Goal: Information Seeking & Learning: Learn about a topic

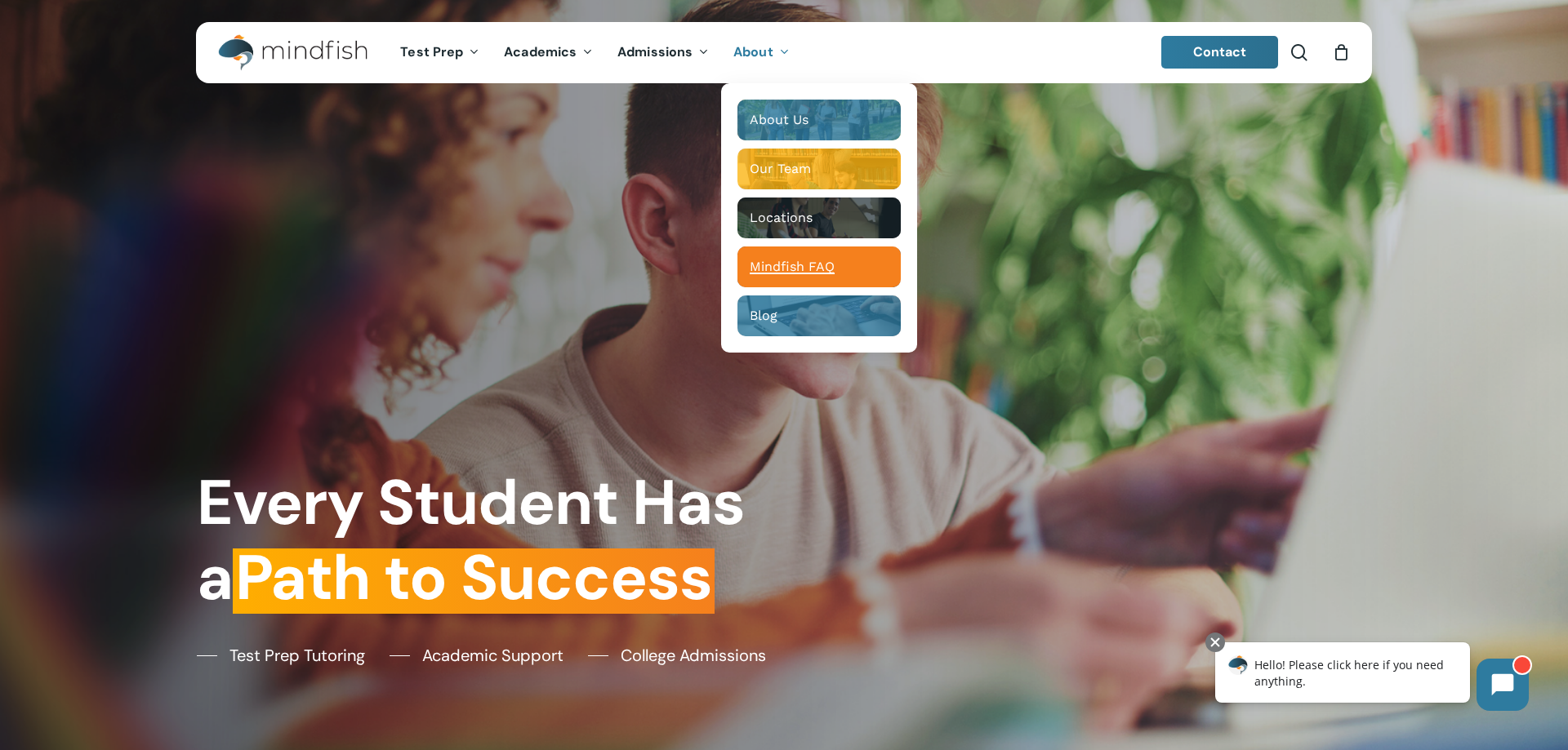
click at [764, 269] on span "Mindfish FAQ" at bounding box center [792, 266] width 85 height 16
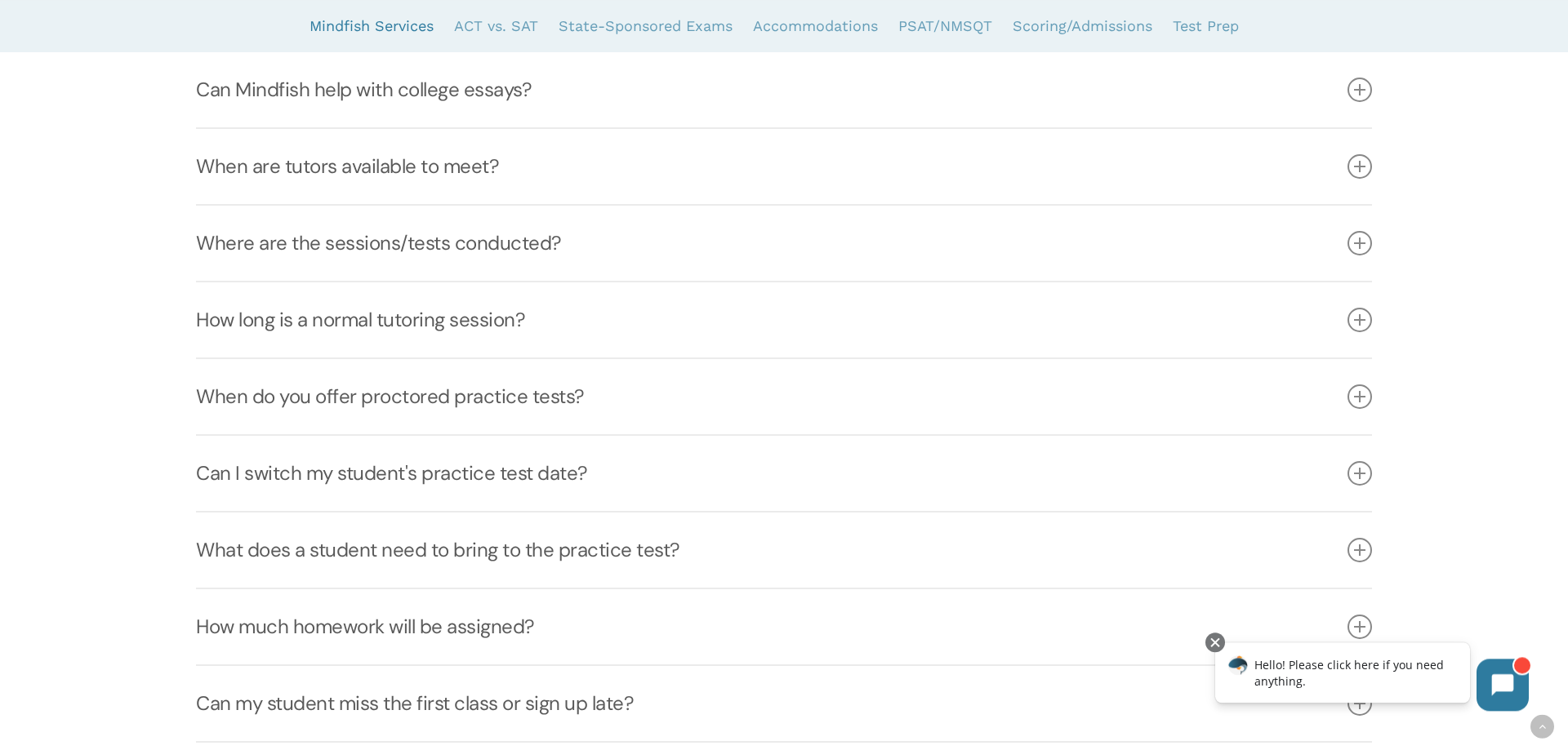
scroll to position [916, 0]
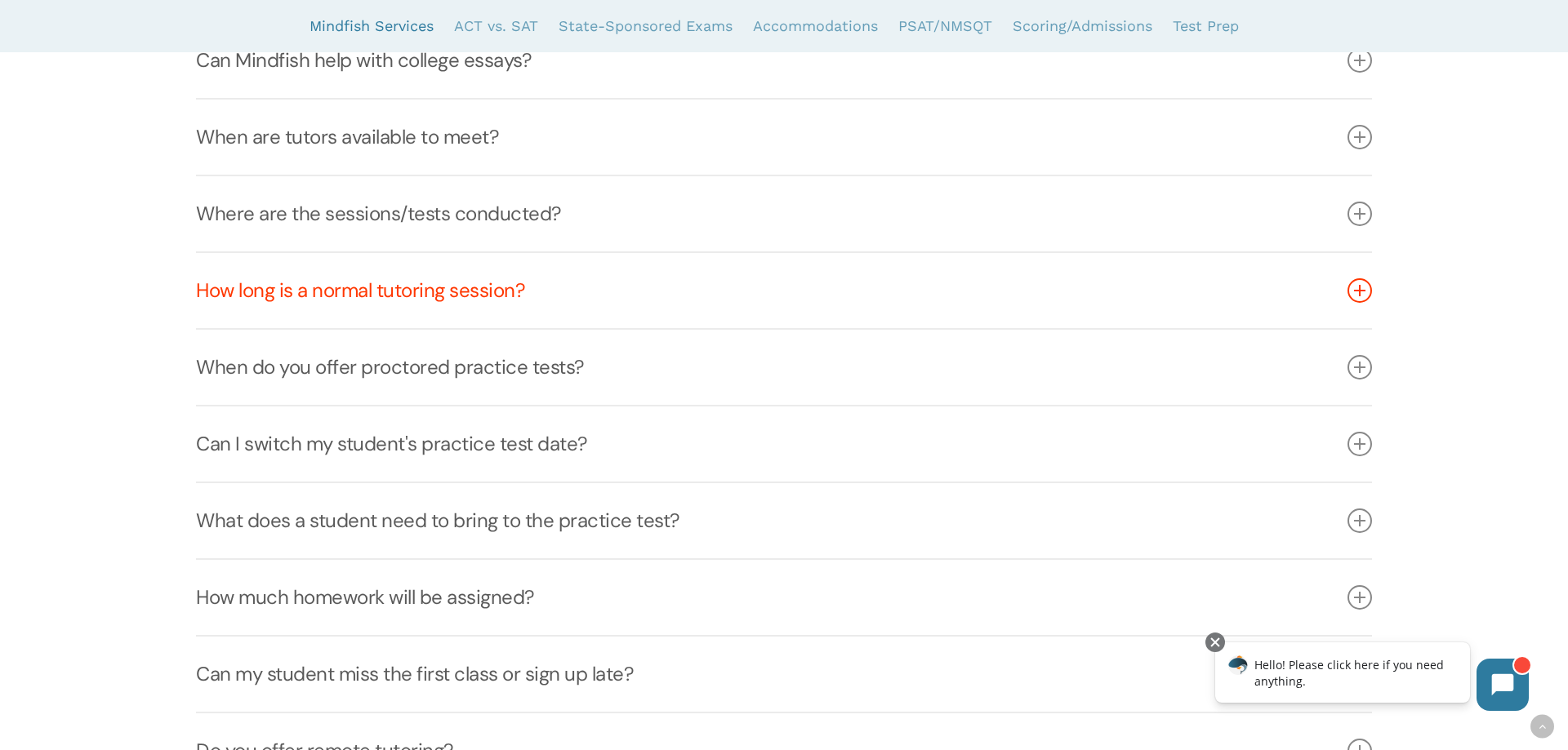
click at [339, 291] on link "How long is a normal tutoring session?" at bounding box center [784, 291] width 1175 height 75
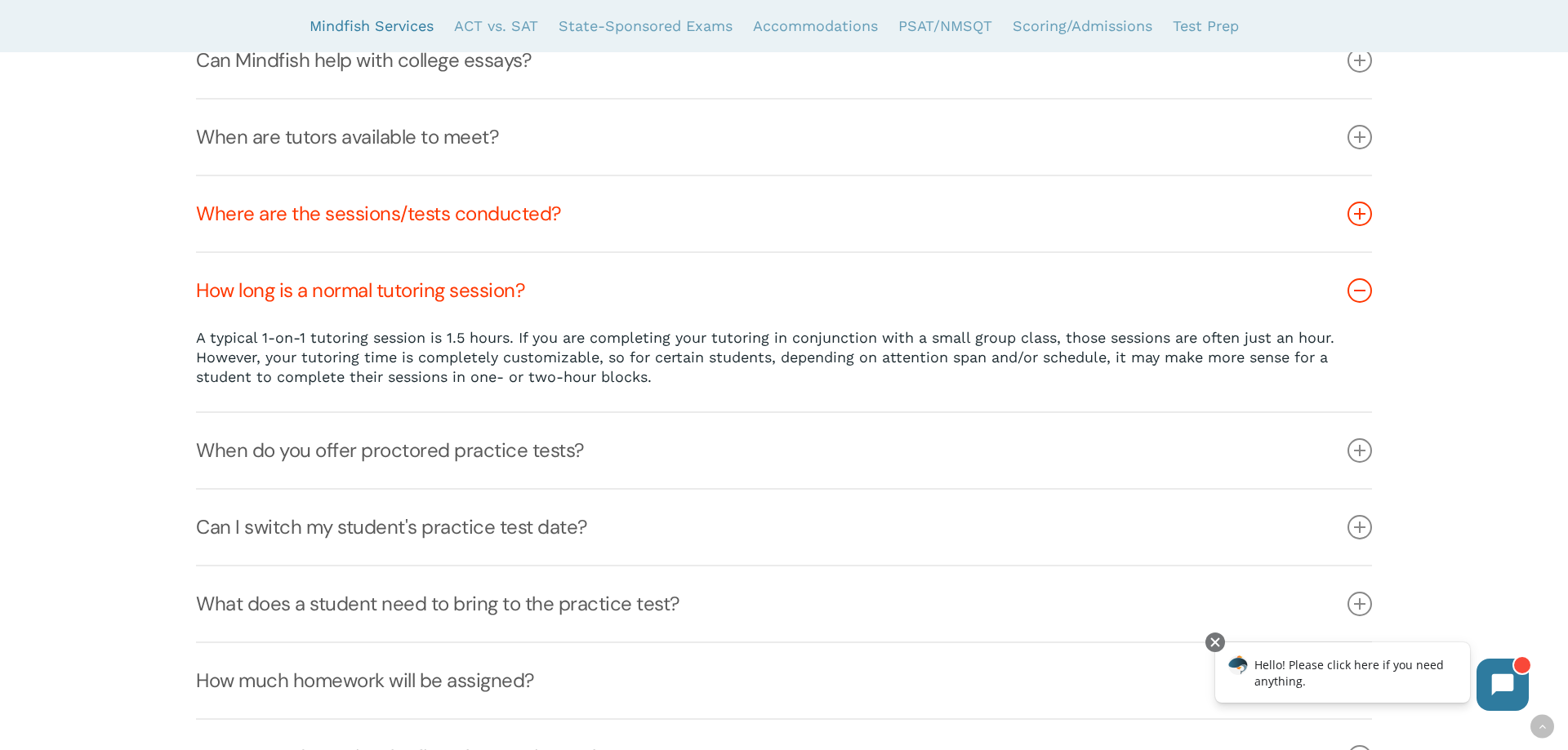
click at [340, 209] on link "Where are the sessions/tests conducted?" at bounding box center [784, 214] width 1175 height 75
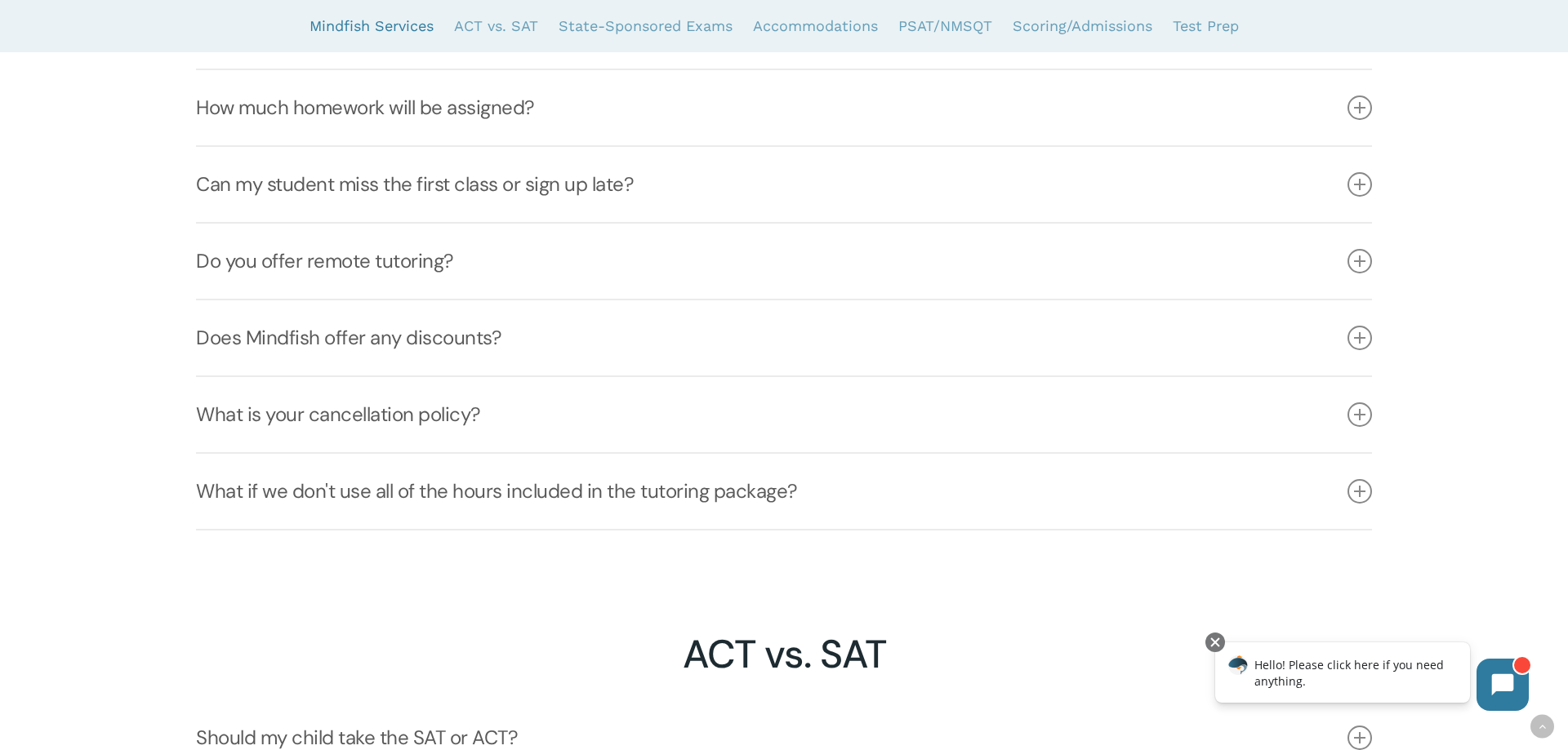
scroll to position [1998, 0]
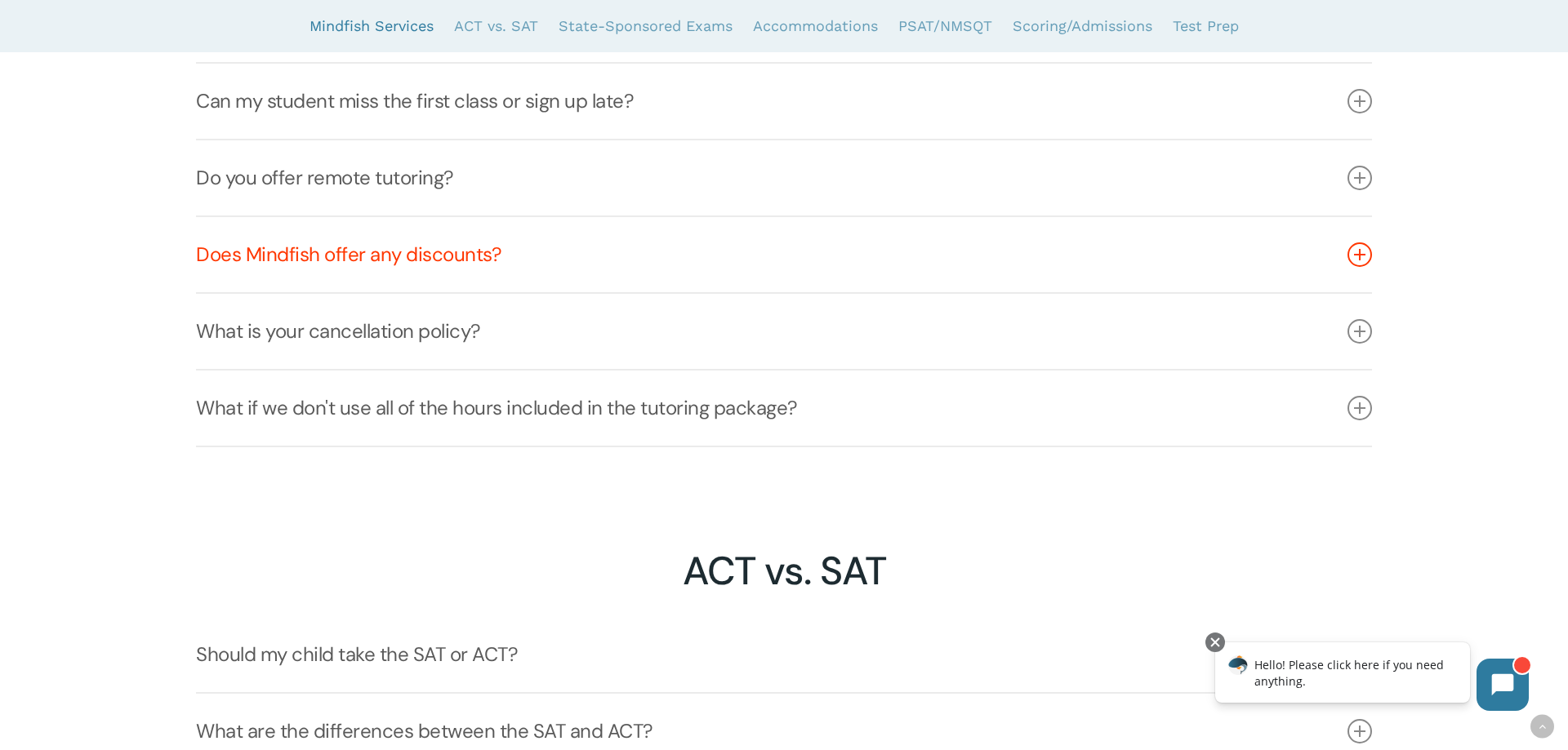
click at [339, 273] on link "Does Mindfish offer any discounts?" at bounding box center [784, 255] width 1175 height 75
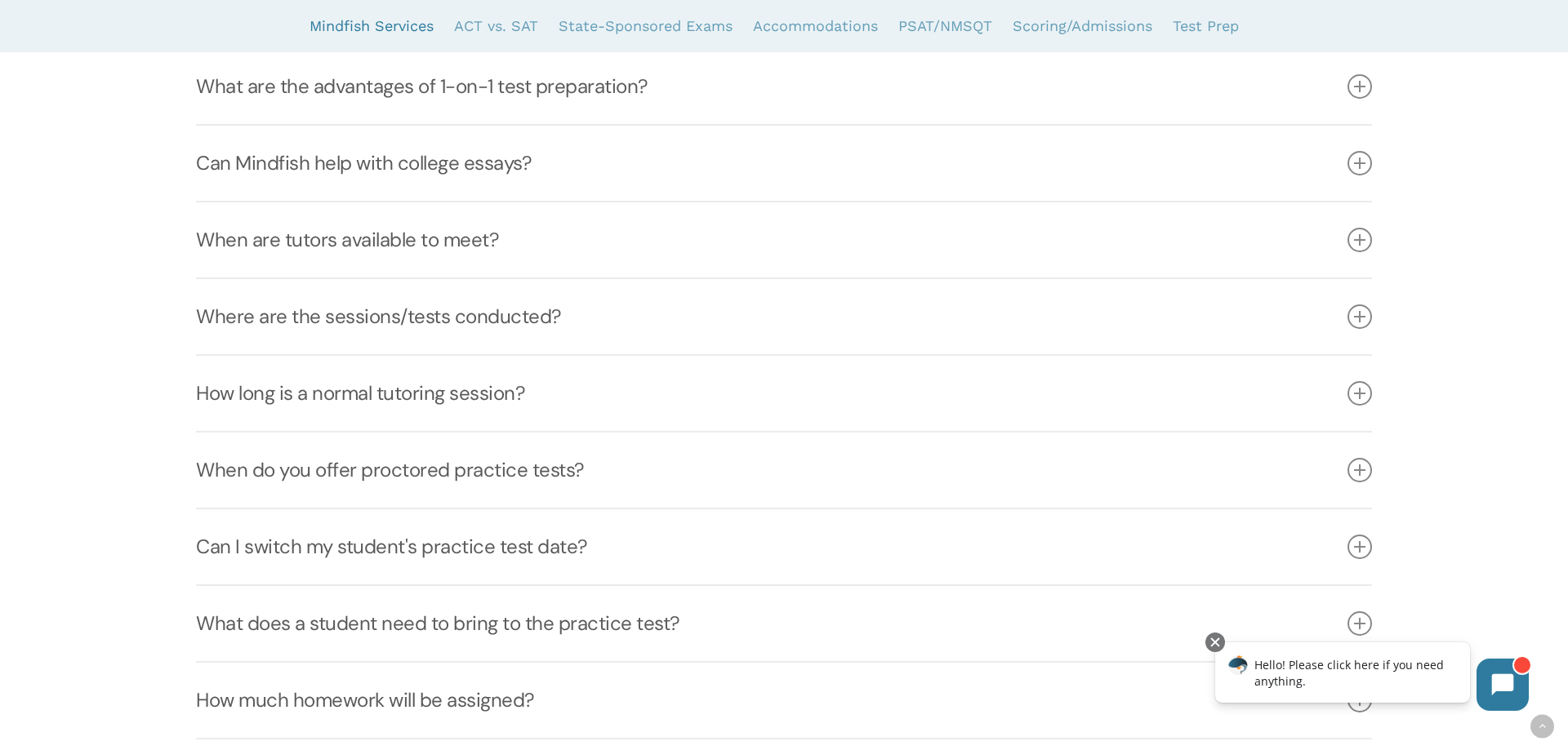
scroll to position [3259, 0]
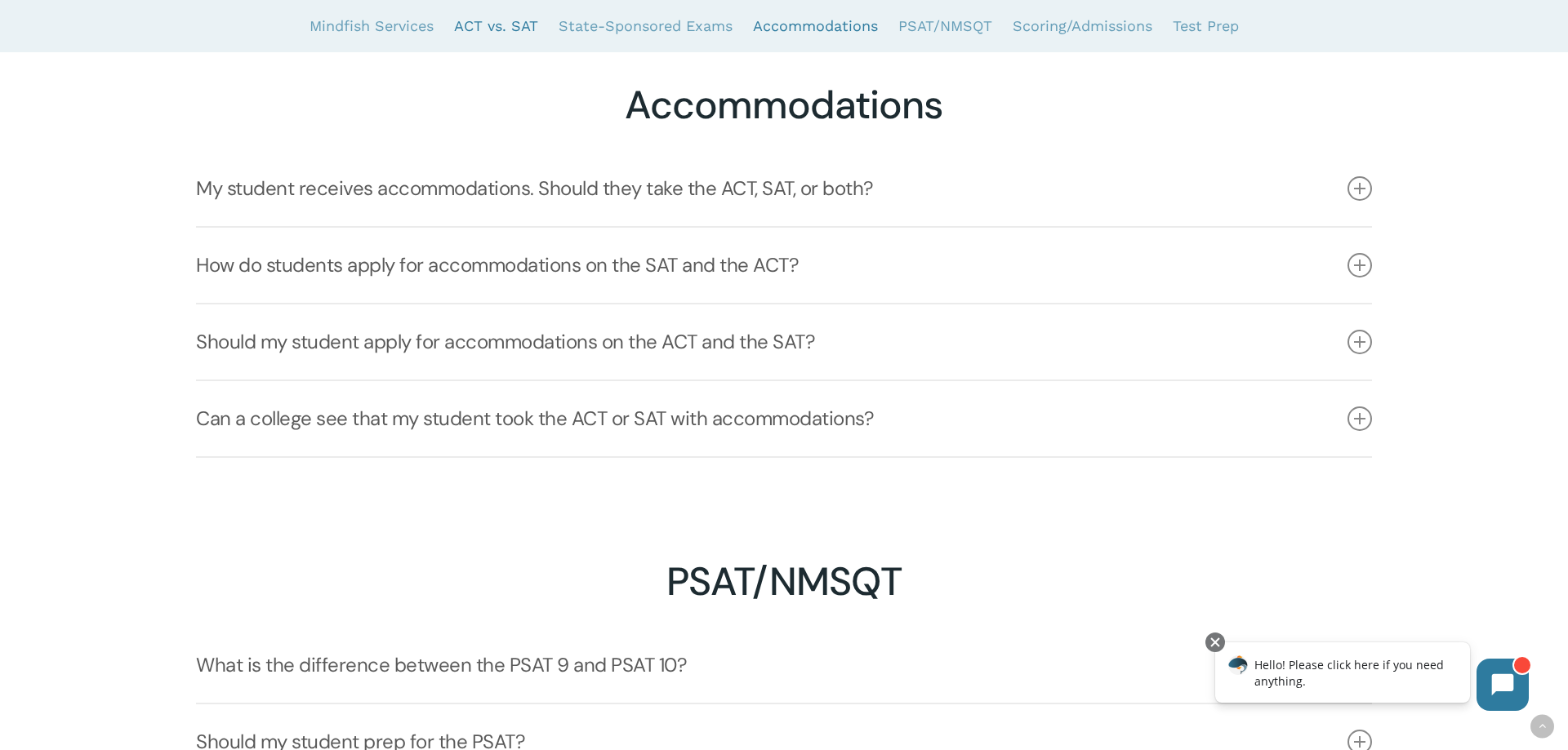
click at [504, 24] on link "ACT vs. SAT" at bounding box center [496, 26] width 84 height 52
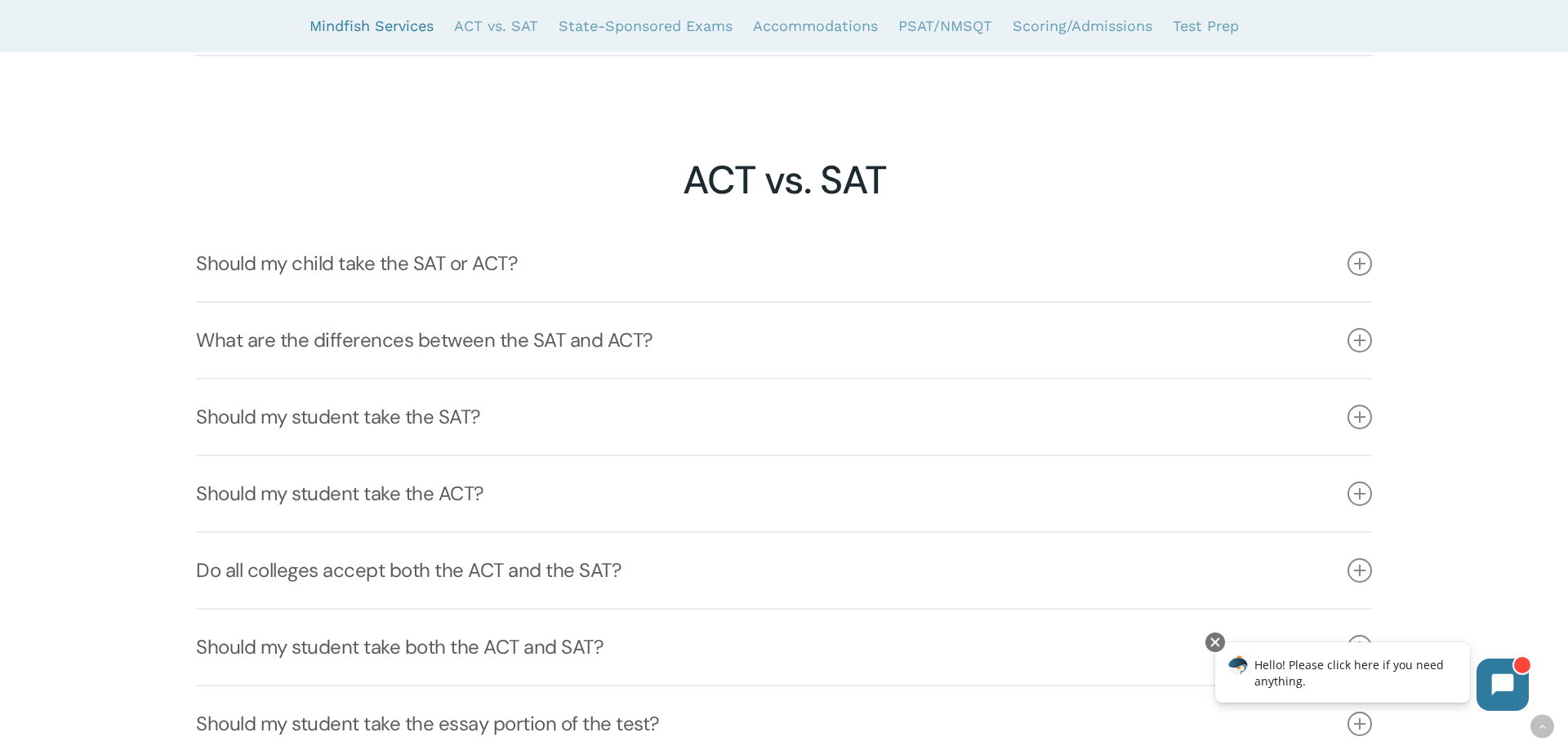
click at [400, 19] on link "Mindfish Services" at bounding box center [372, 26] width 124 height 52
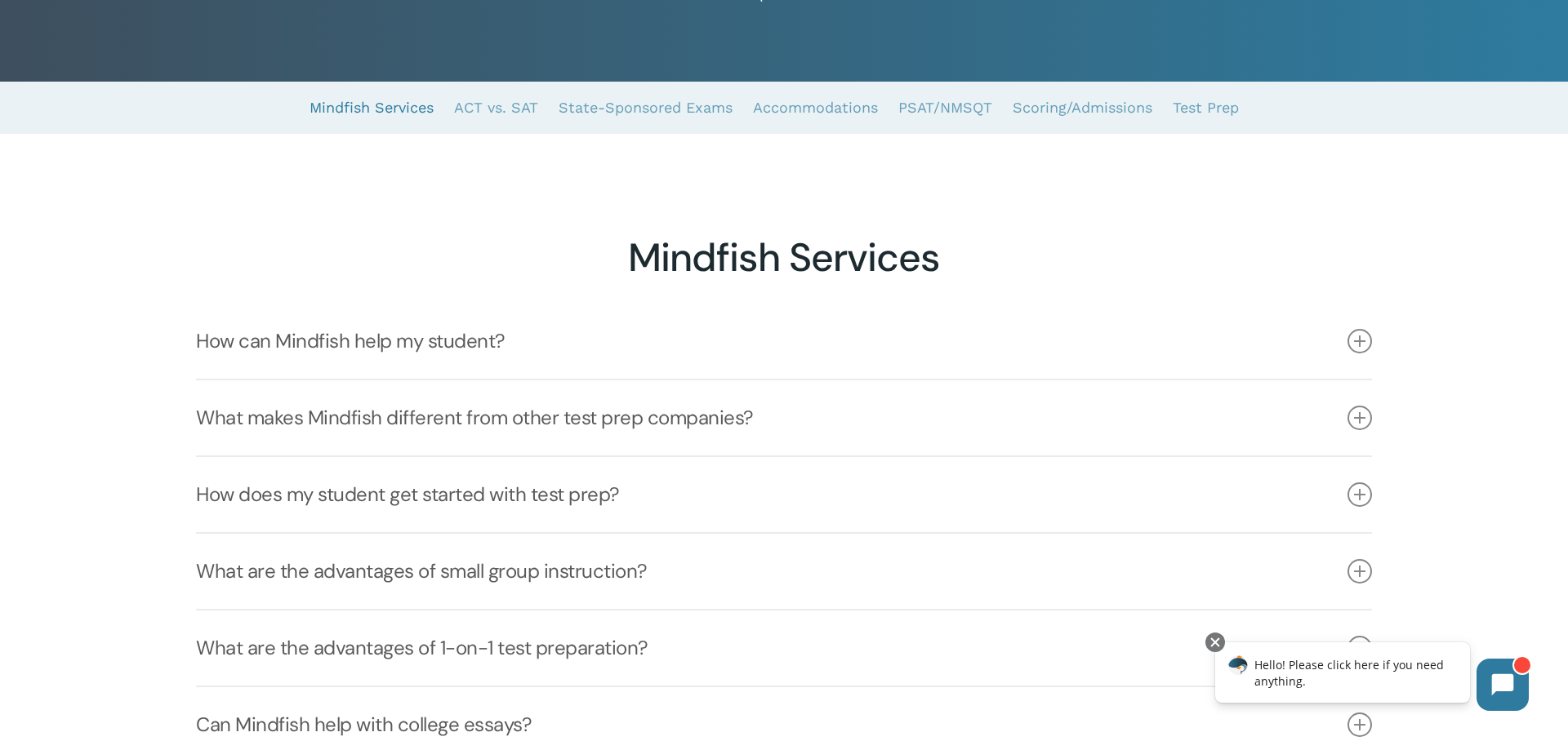
scroll to position [251, 0]
click at [391, 107] on link "Mindfish Services" at bounding box center [372, 109] width 124 height 52
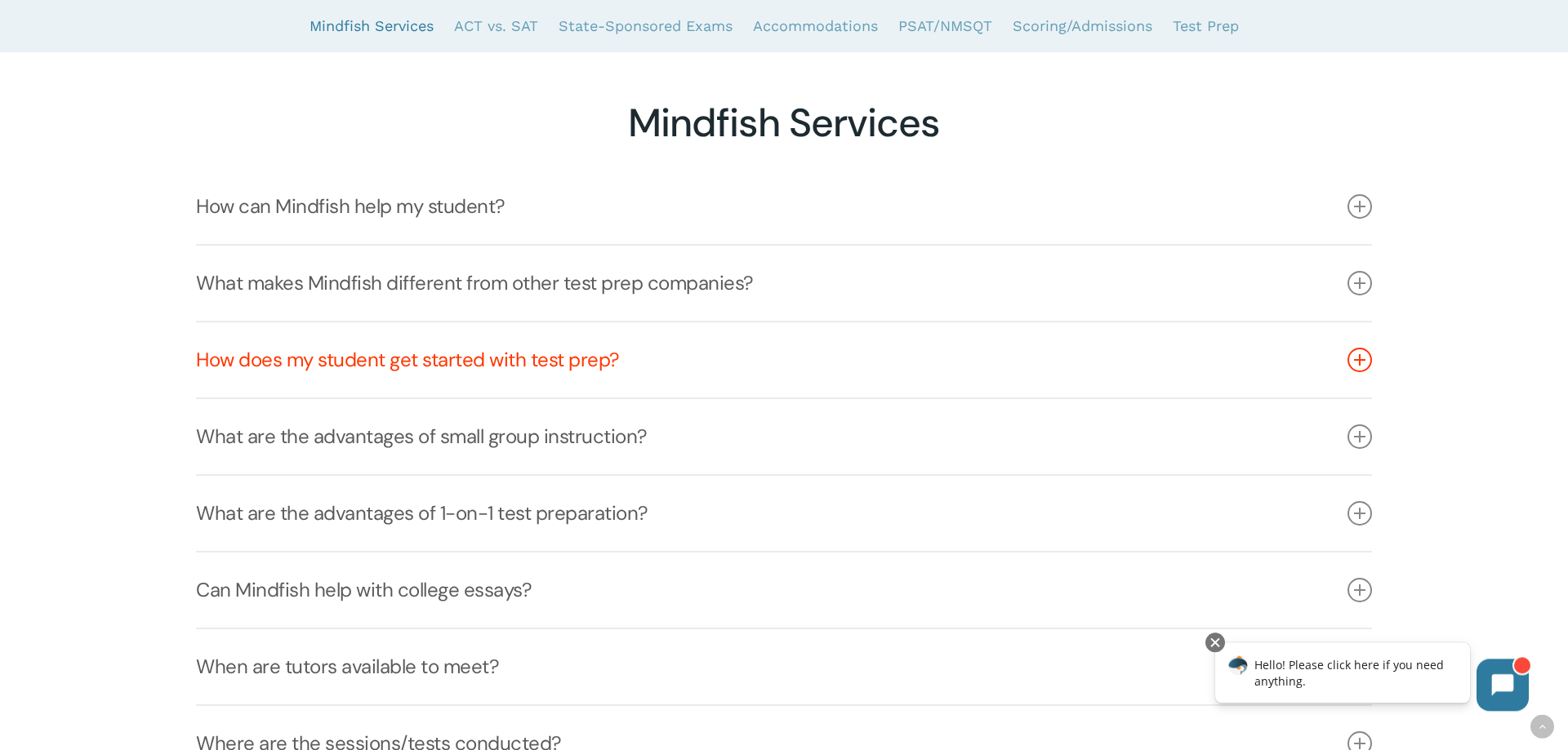
scroll to position [417, 0]
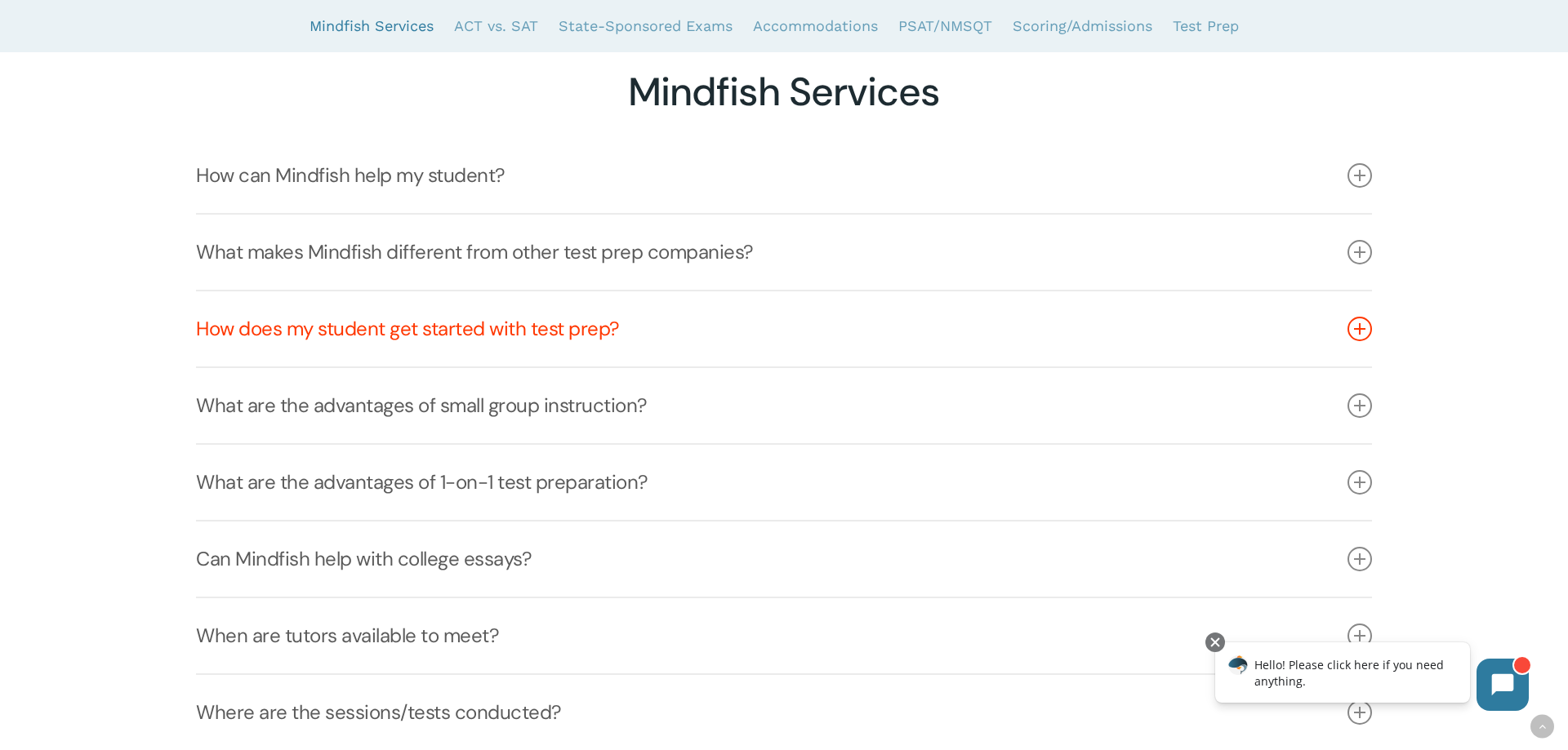
click at [334, 314] on link "How does my student get started with test prep?" at bounding box center [784, 329] width 1175 height 75
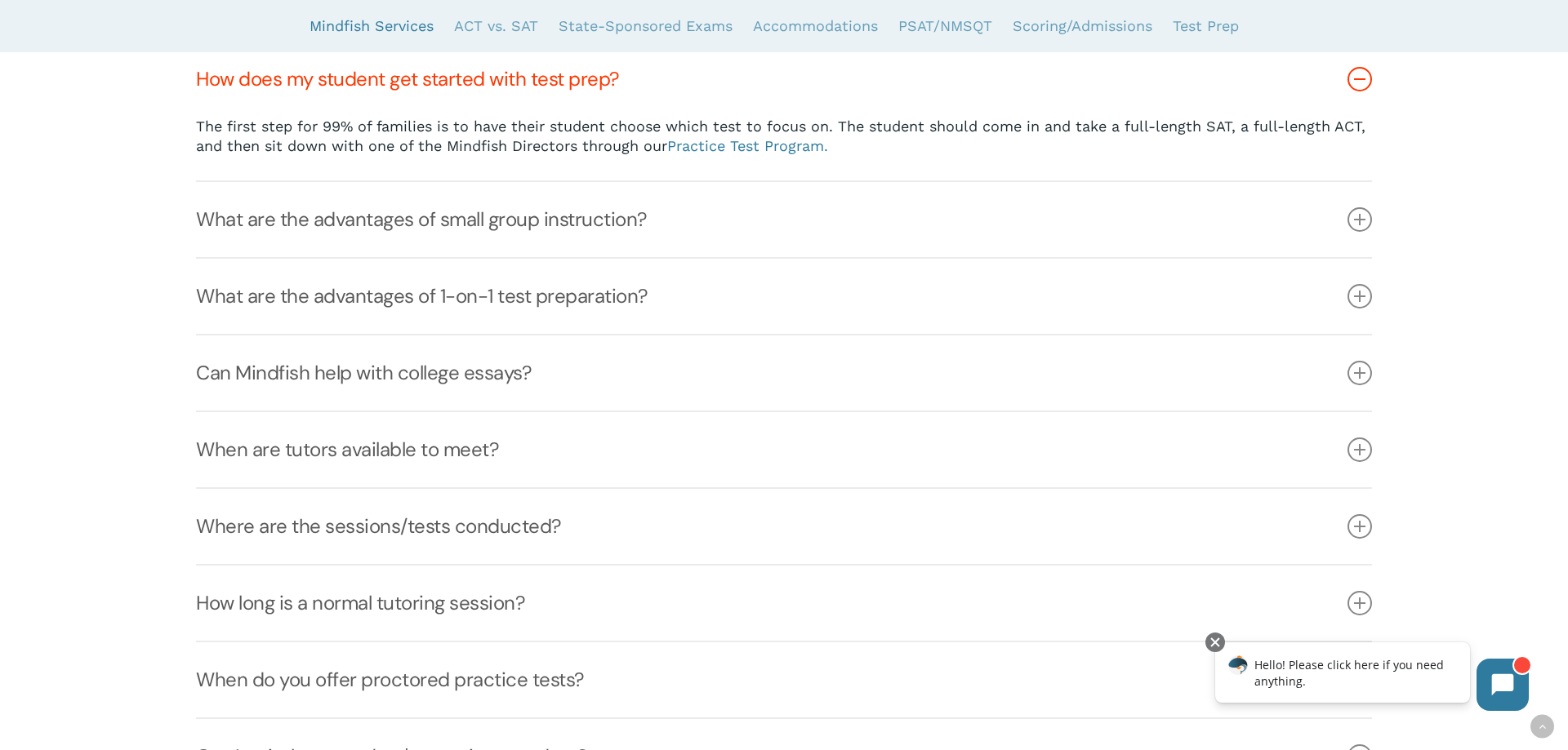
scroll to position [750, 0]
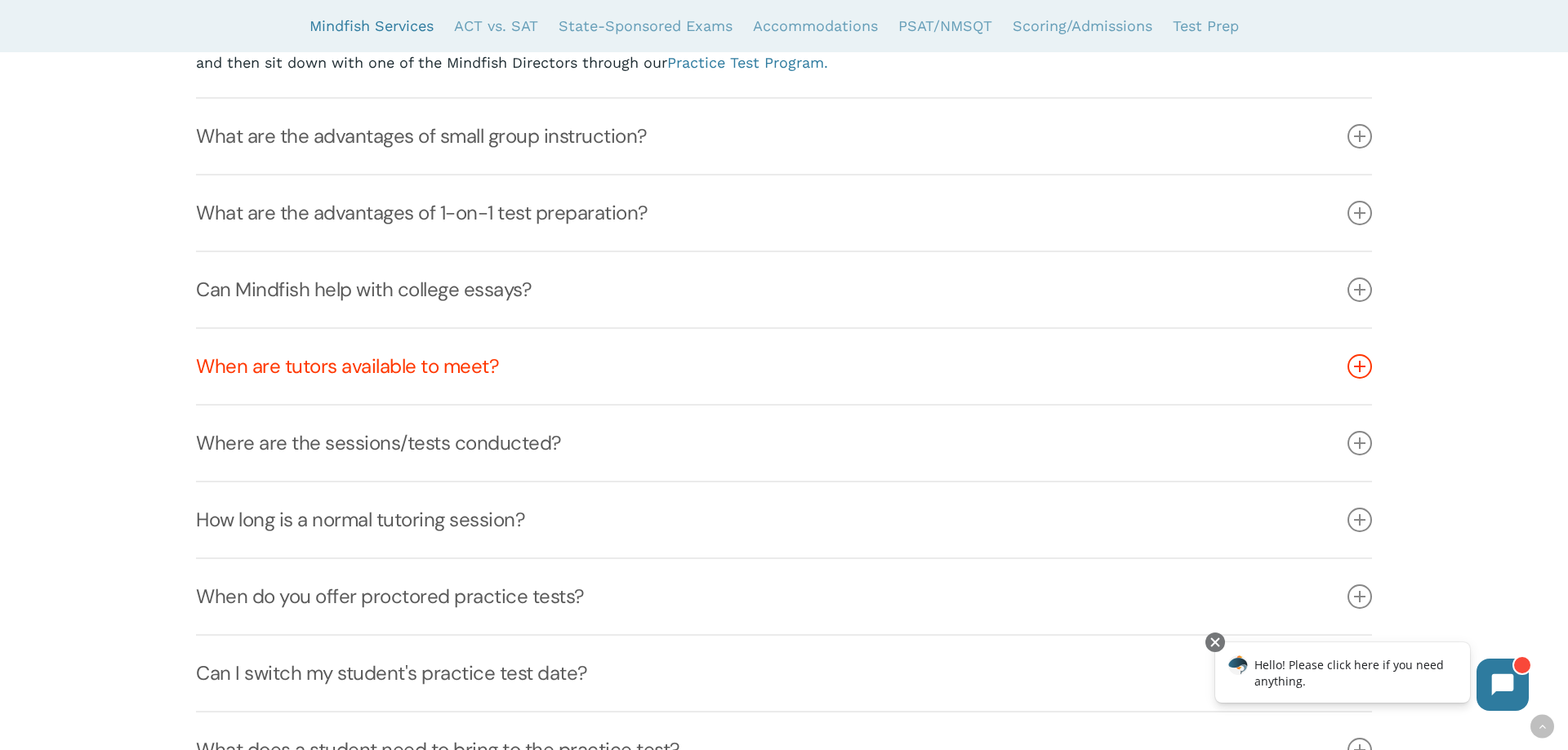
click at [333, 372] on link "When are tutors available to meet?" at bounding box center [784, 366] width 1175 height 75
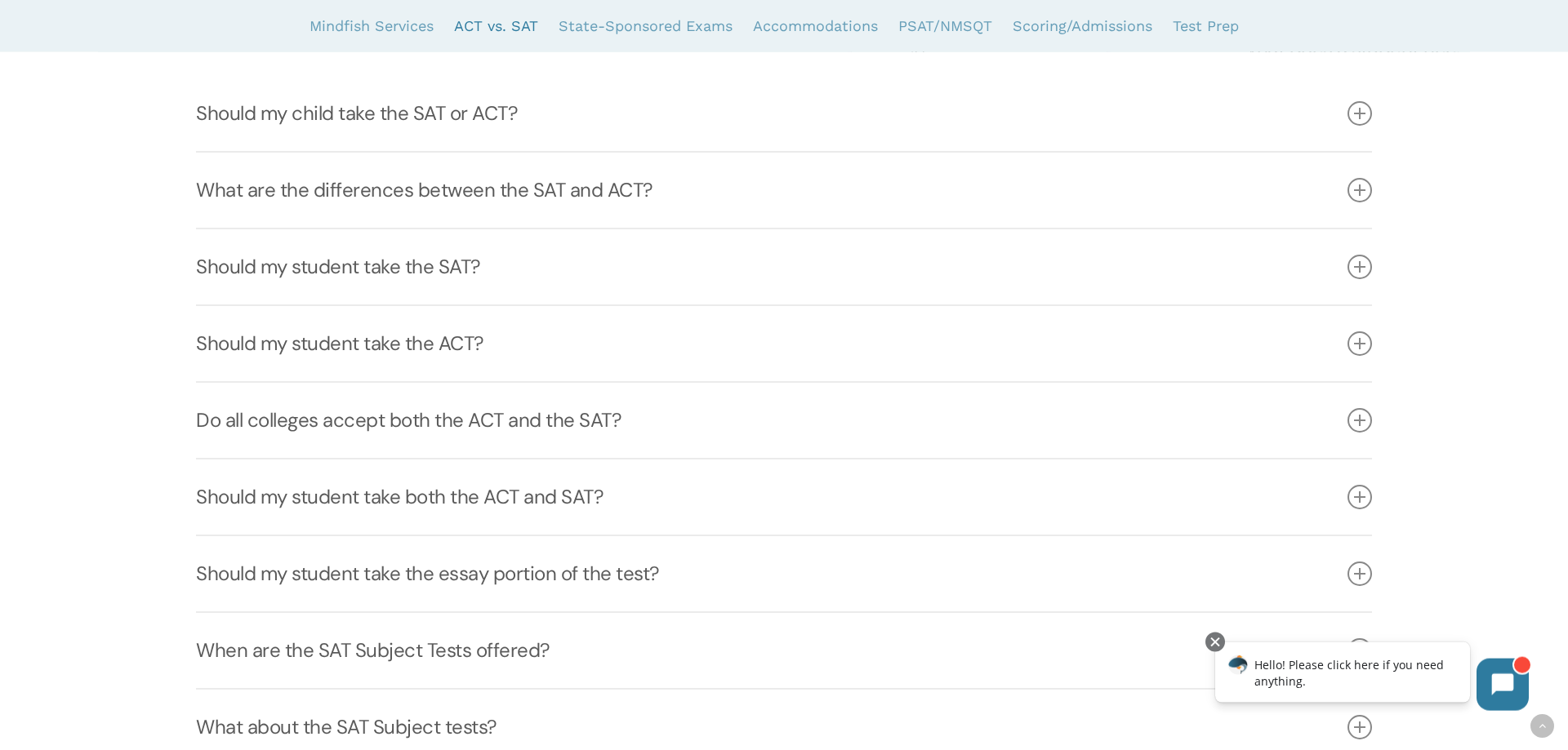
scroll to position [2082, 0]
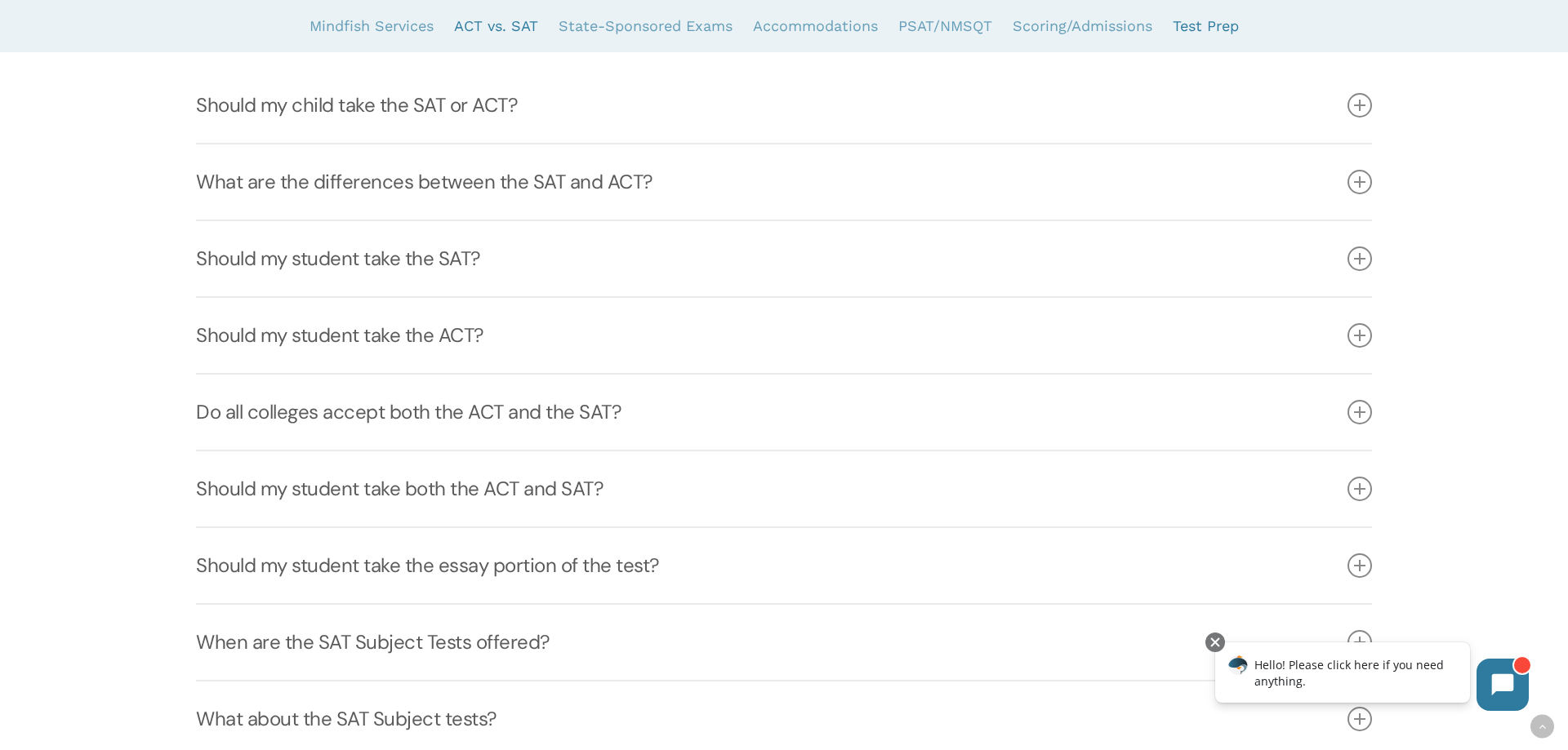
click at [1188, 29] on link "Test Prep" at bounding box center [1206, 26] width 66 height 52
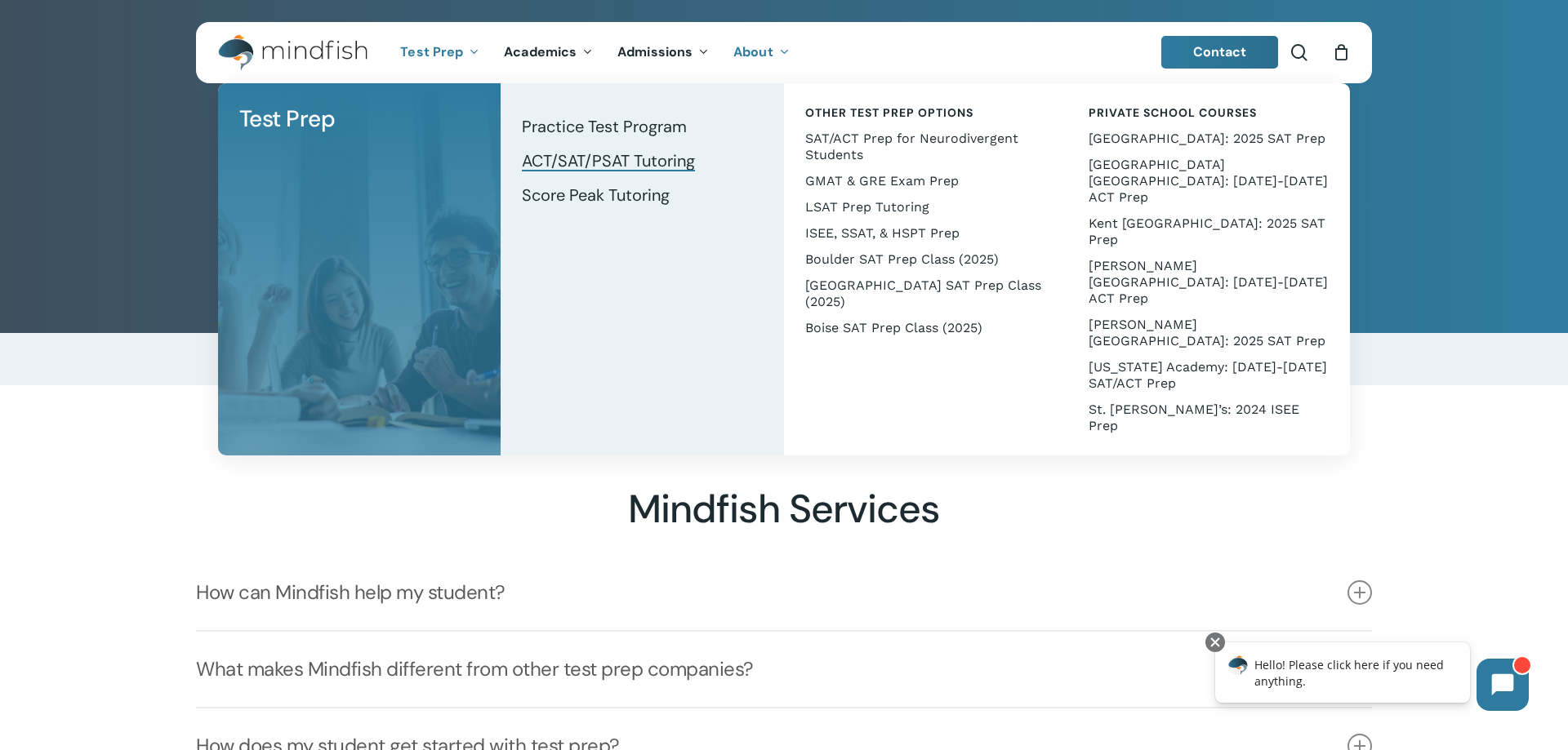
click at [579, 167] on span "ACT/SAT/PSAT Tutoring" at bounding box center [608, 161] width 173 height 21
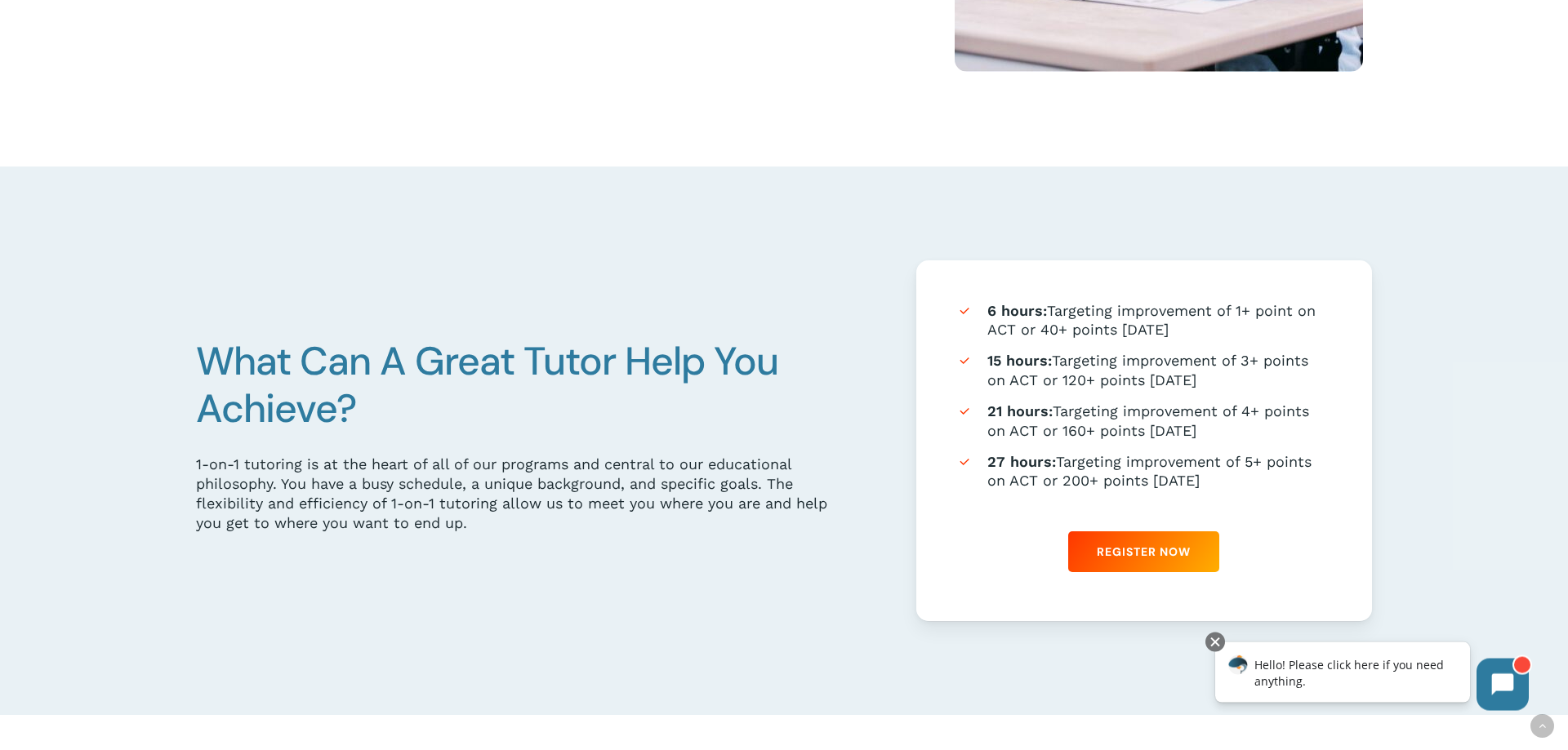
scroll to position [916, 0]
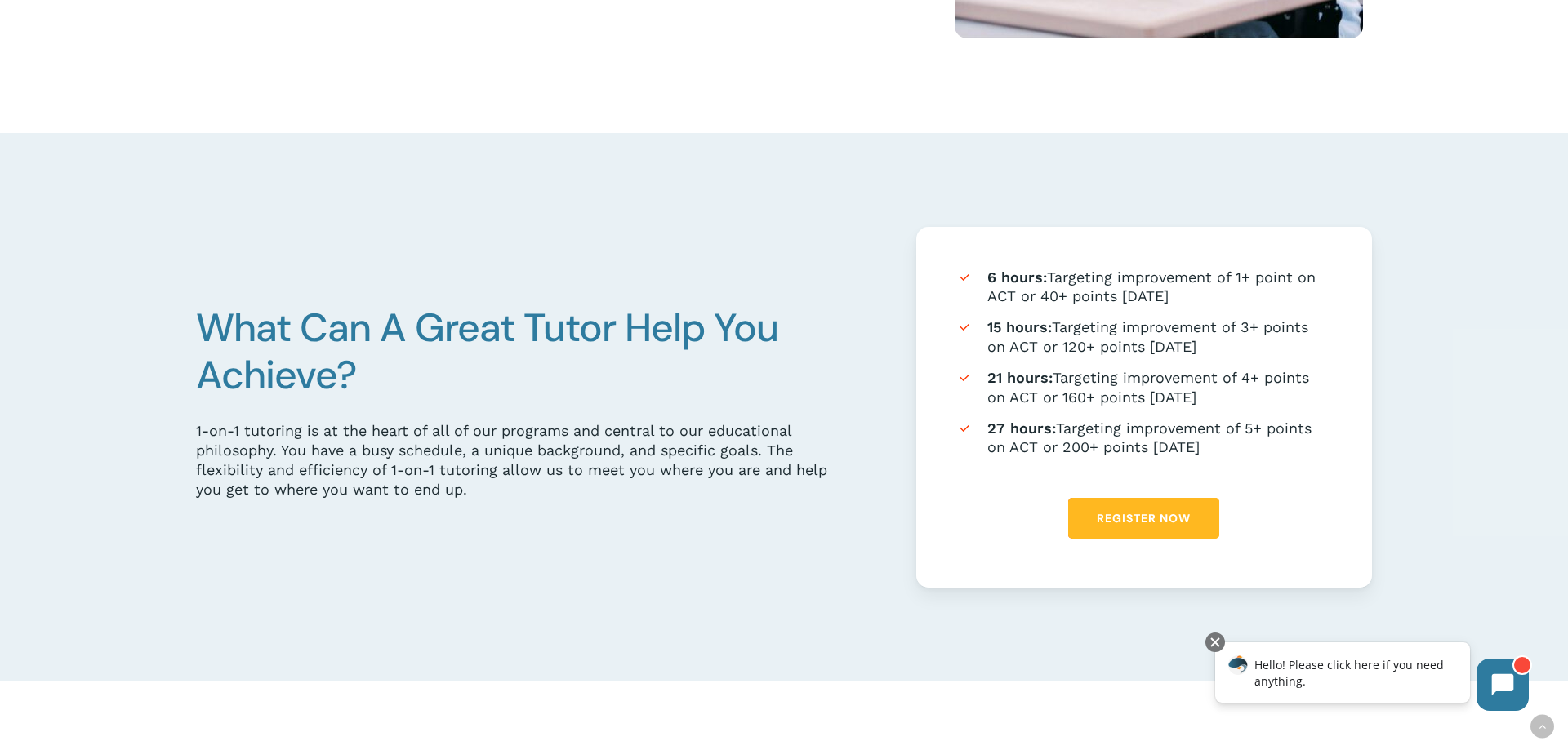
click at [1147, 521] on span "Register Now" at bounding box center [1144, 518] width 94 height 17
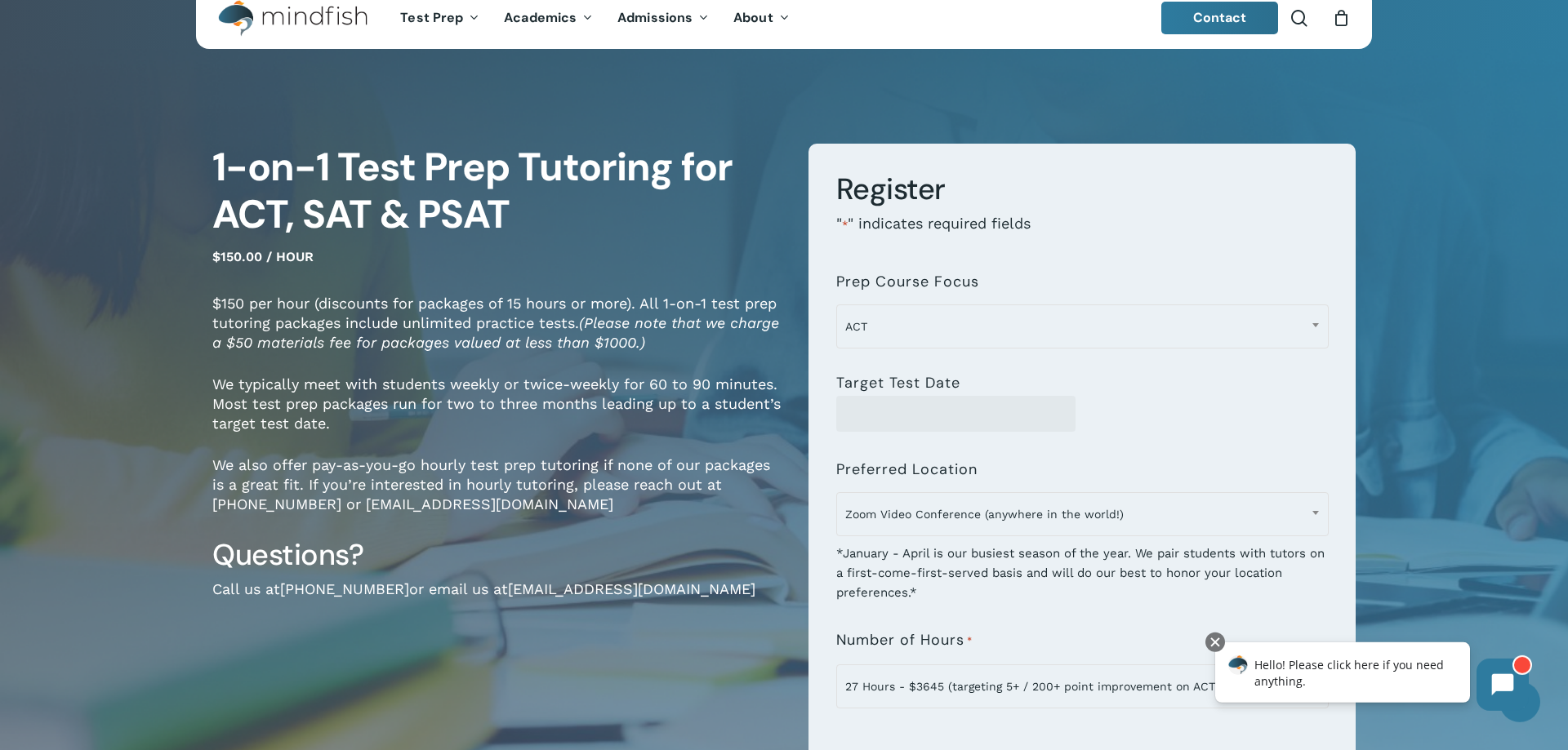
scroll to position [84, 0]
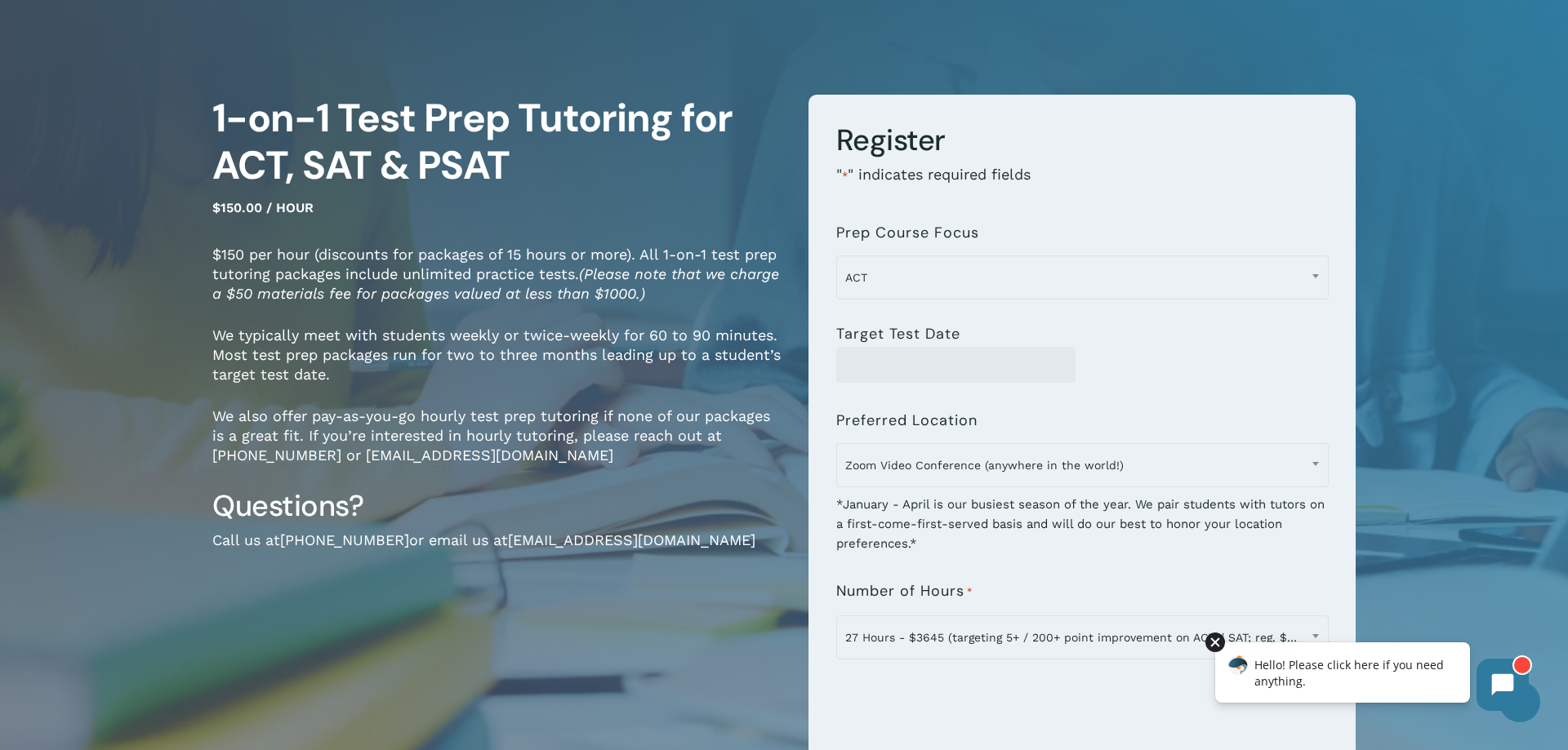
click at [1216, 643] on div at bounding box center [1215, 642] width 20 height 20
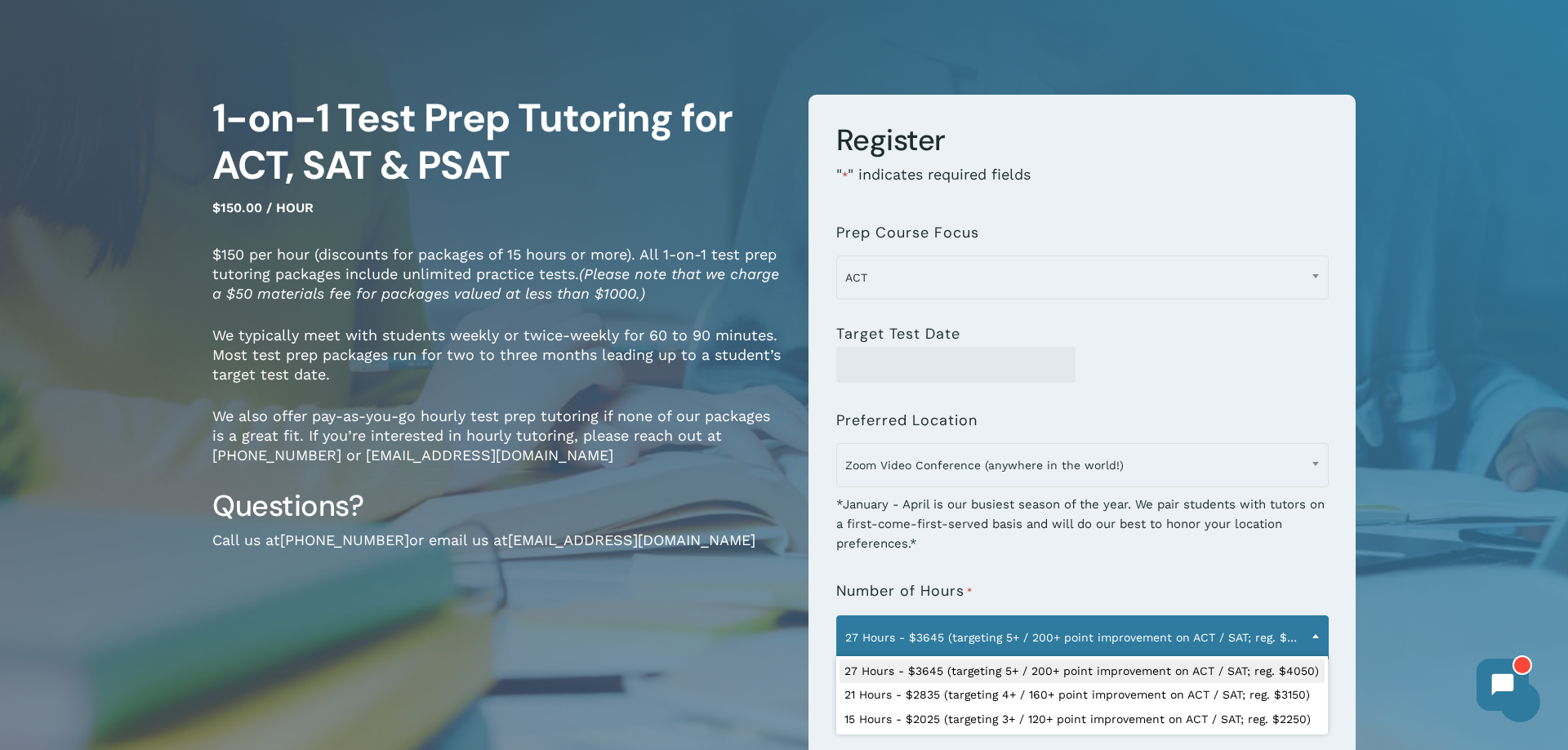
click at [1313, 636] on b at bounding box center [1316, 636] width 7 height 4
click at [460, 633] on div "1-on-1 Test Prep Tutoring for ACT, SAT & PSAT $150.00 / hour $150 per hour (dis…" at bounding box center [498, 532] width 572 height 874
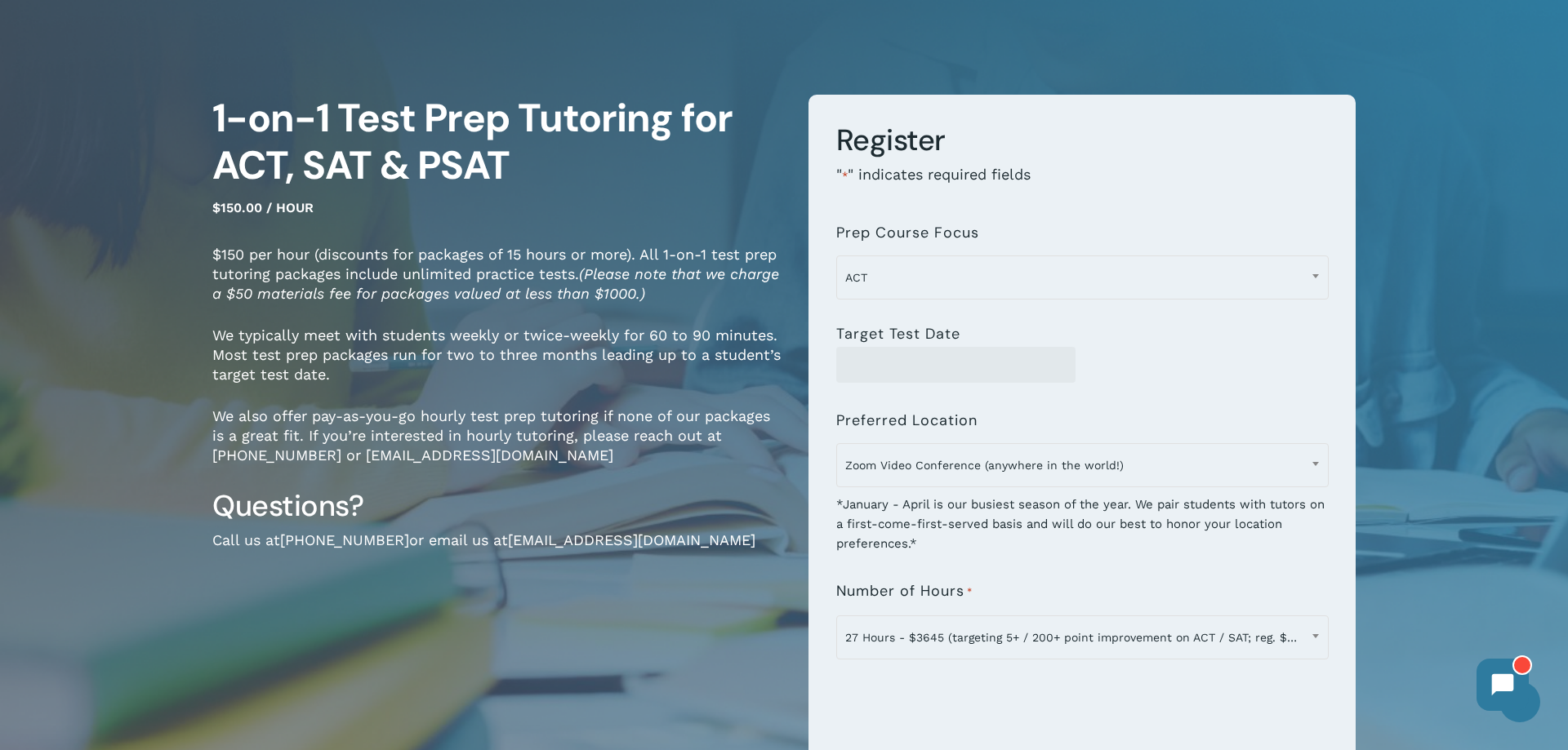
click at [508, 539] on link "hello@mindfish.com" at bounding box center [631, 540] width 247 height 17
drag, startPoint x: 492, startPoint y: 534, endPoint x: 636, endPoint y: 534, distance: 144.0
click at [636, 534] on p "Call us at 720-204-1041 or email us at hello@mindfish.com" at bounding box center [498, 552] width 572 height 42
